Goal: Go to known website: Access a specific website the user already knows

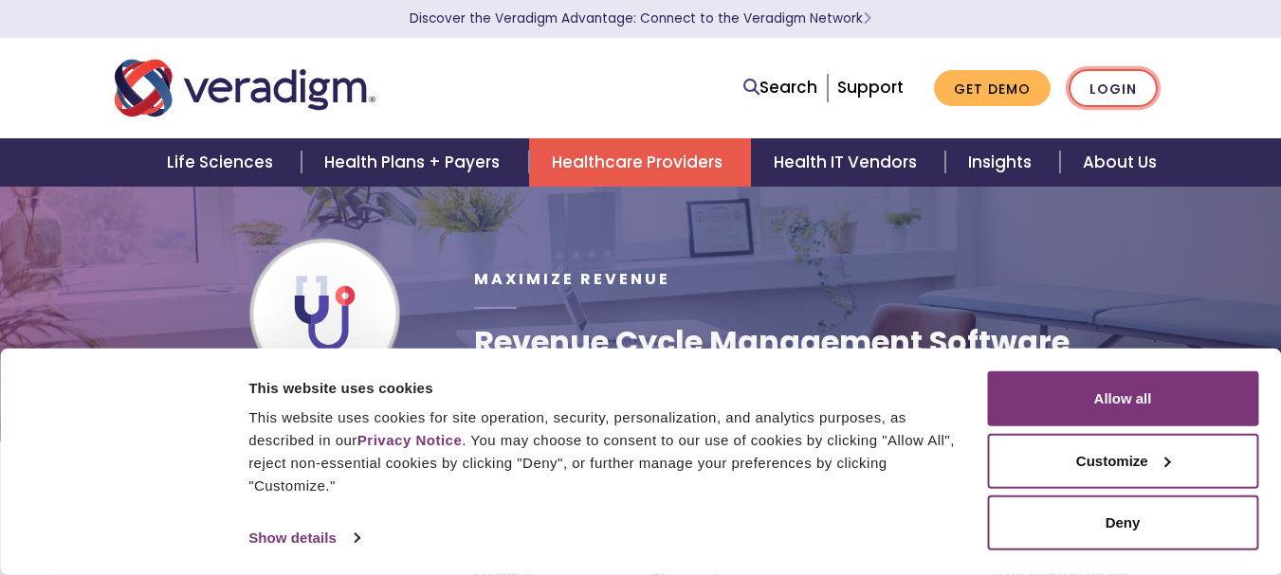
click at [1116, 89] on link "Login" at bounding box center [1112, 88] width 89 height 39
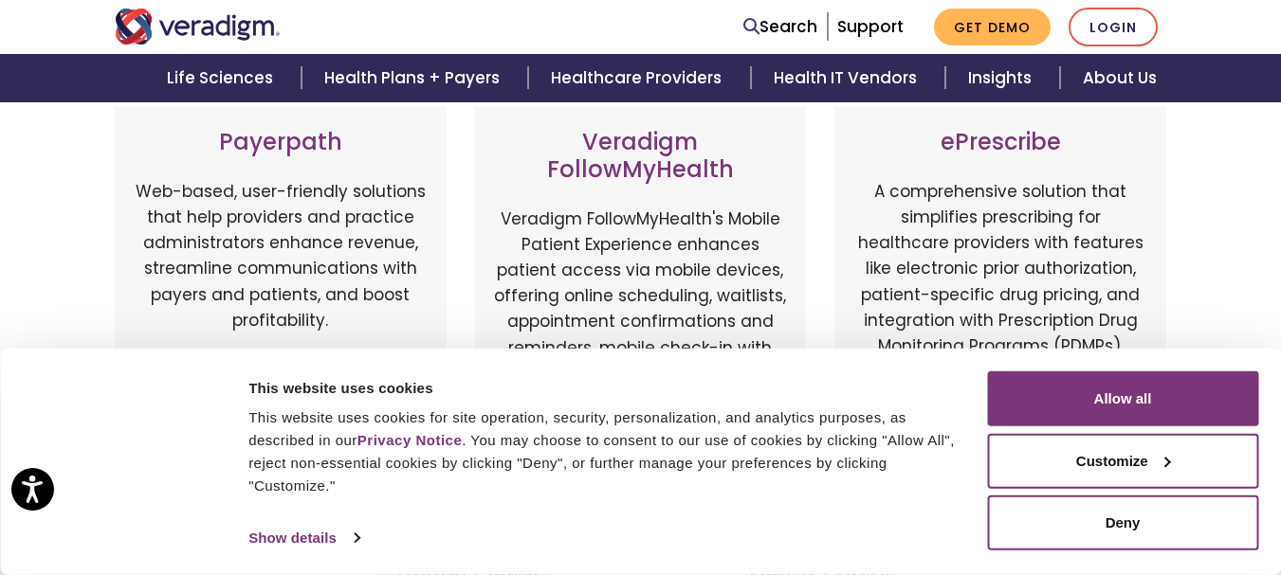
scroll to position [379, 0]
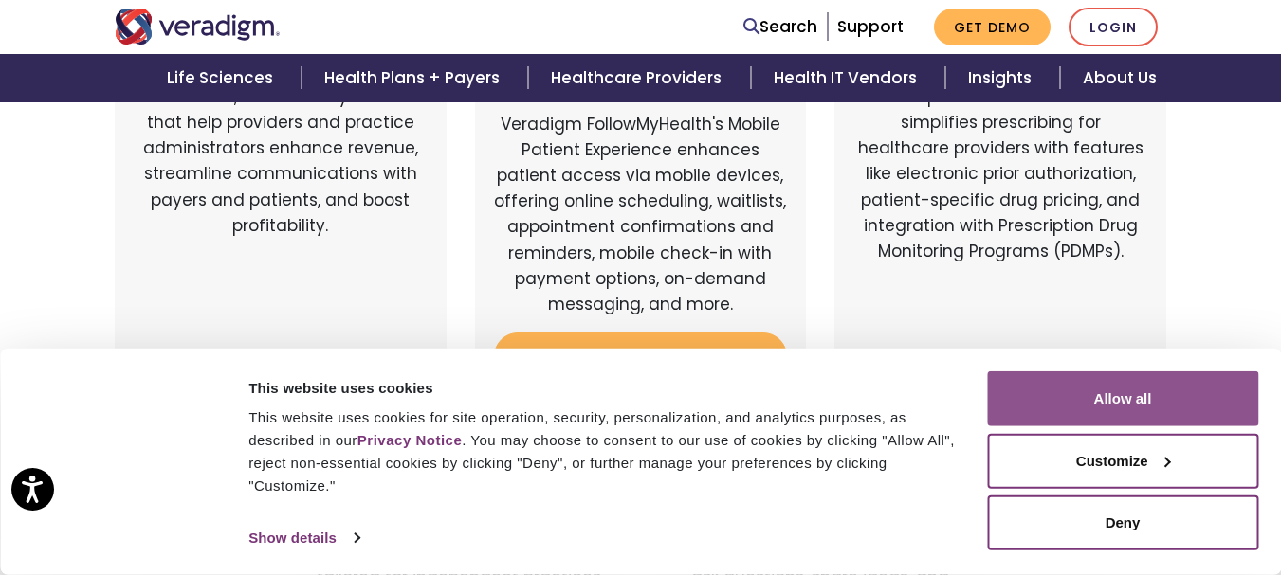
click at [1143, 404] on button "Allow all" at bounding box center [1122, 399] width 271 height 55
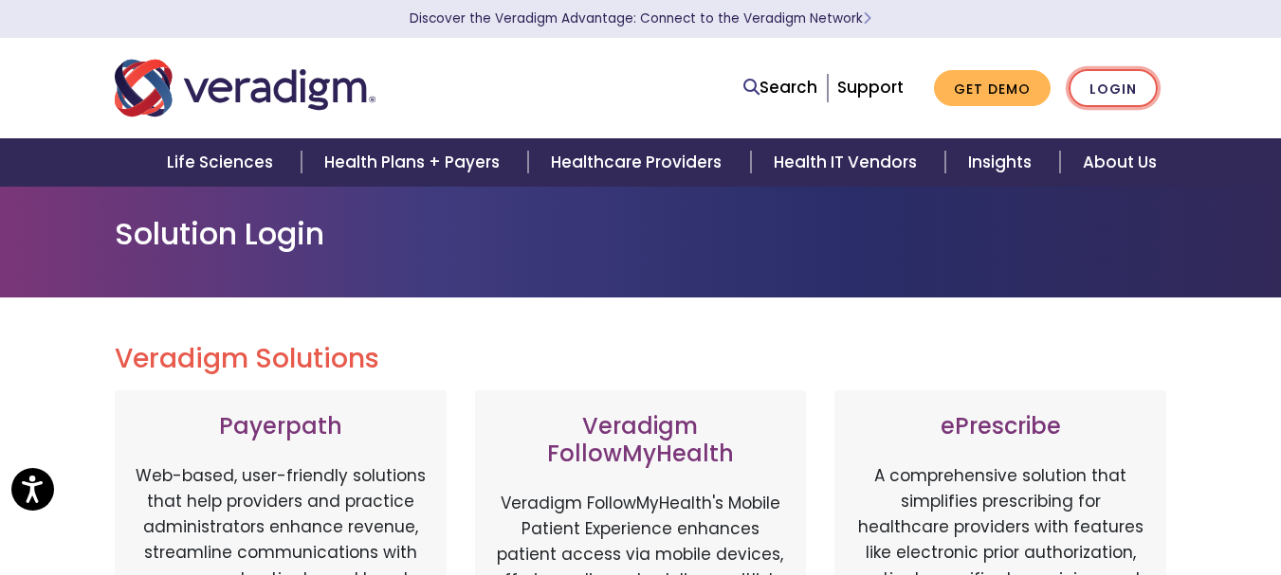
click at [1102, 86] on link "Login" at bounding box center [1112, 88] width 89 height 39
